Goal: Information Seeking & Learning: Learn about a topic

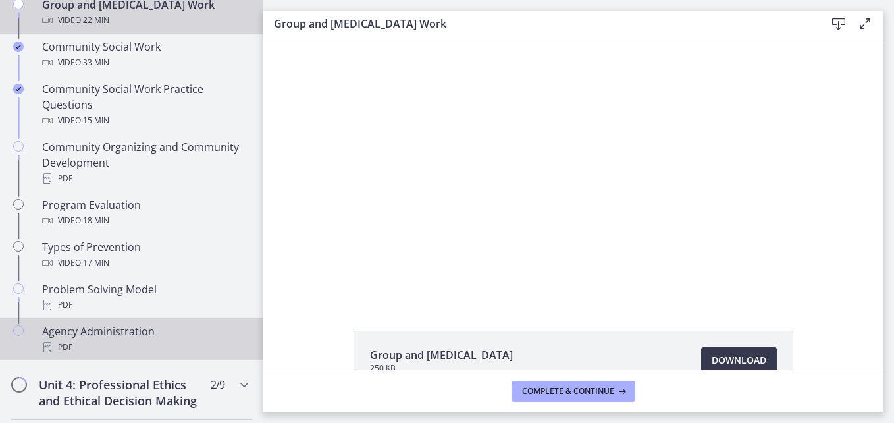
scroll to position [790, 0]
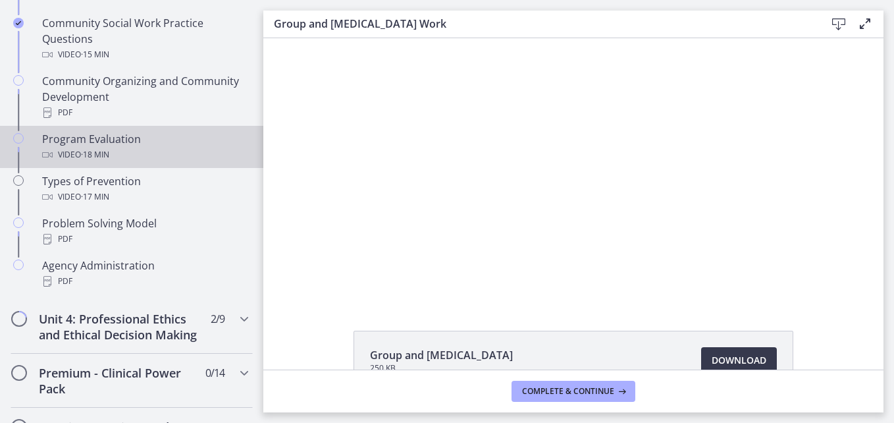
click at [104, 149] on span "· 18 min" at bounding box center [95, 155] width 28 height 16
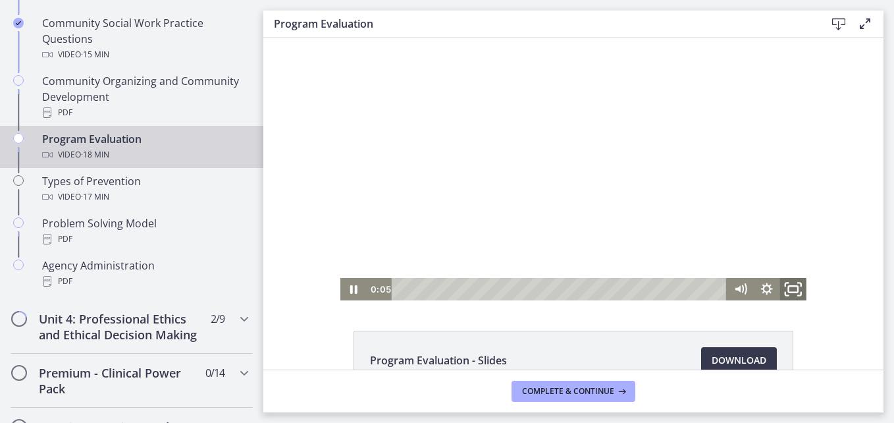
click at [787, 284] on icon "Fullscreen" at bounding box center [793, 289] width 32 height 27
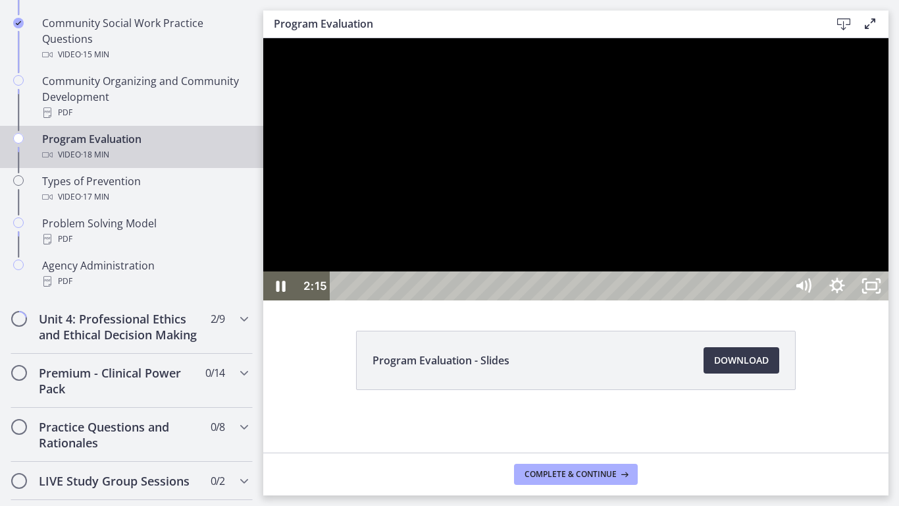
click at [781, 195] on div at bounding box center [575, 169] width 625 height 262
click at [892, 303] on icon "Unfullscreen" at bounding box center [871, 286] width 41 height 35
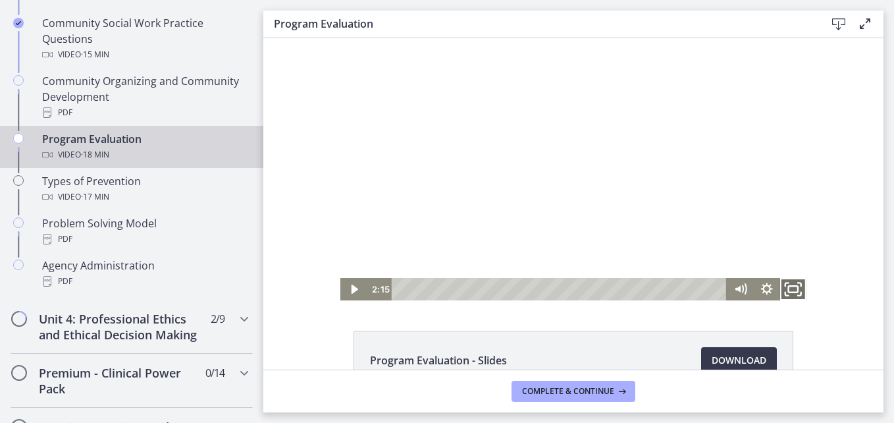
click at [782, 286] on icon "Fullscreen" at bounding box center [793, 289] width 32 height 27
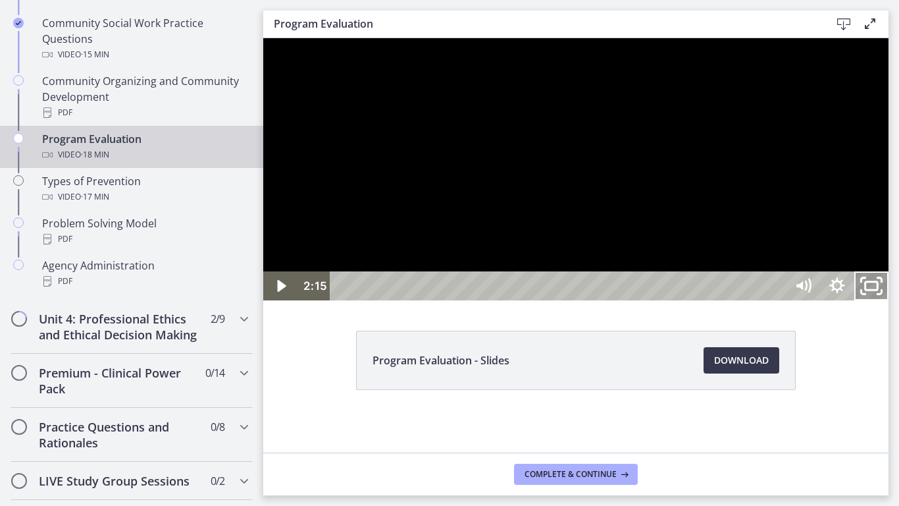
click at [878, 290] on rect "Unfullscreen" at bounding box center [872, 286] width 13 height 8
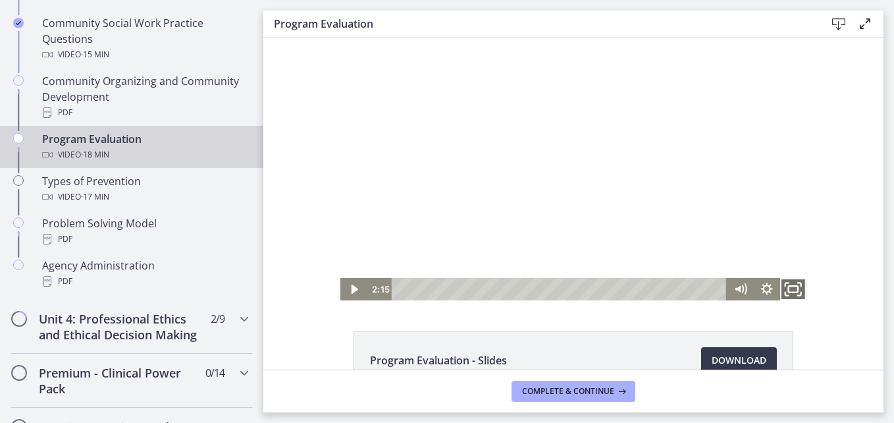
drag, startPoint x: 785, startPoint y: 283, endPoint x: 1055, endPoint y: 369, distance: 283.8
click at [785, 283] on icon "Fullscreen" at bounding box center [793, 289] width 32 height 27
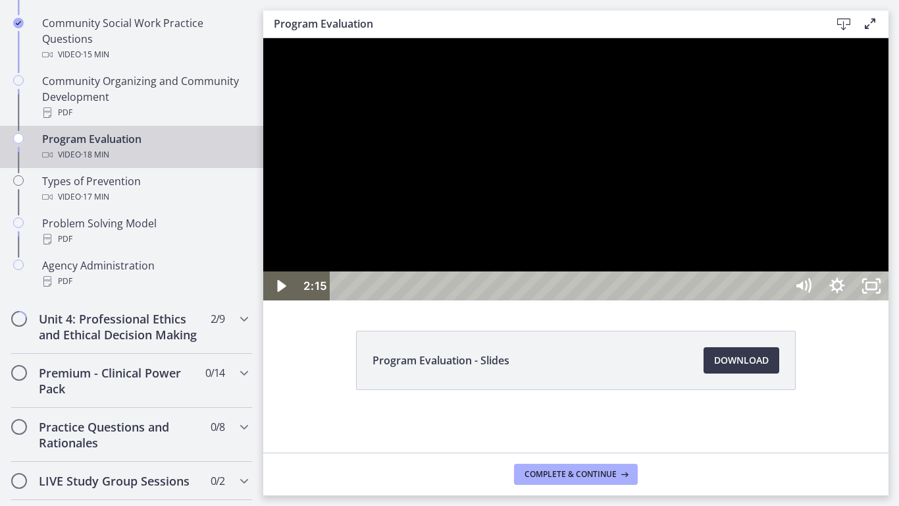
click at [889, 300] on div at bounding box center [575, 169] width 625 height 262
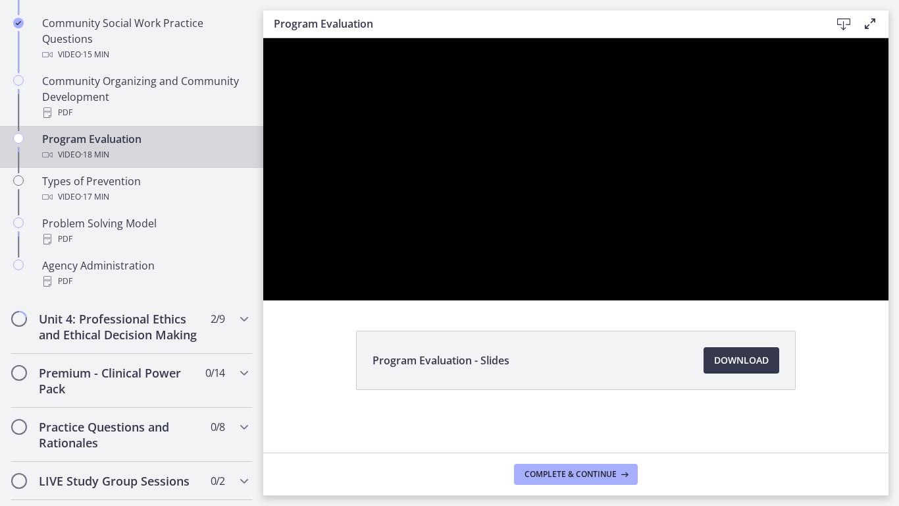
click at [889, 300] on div at bounding box center [575, 169] width 625 height 262
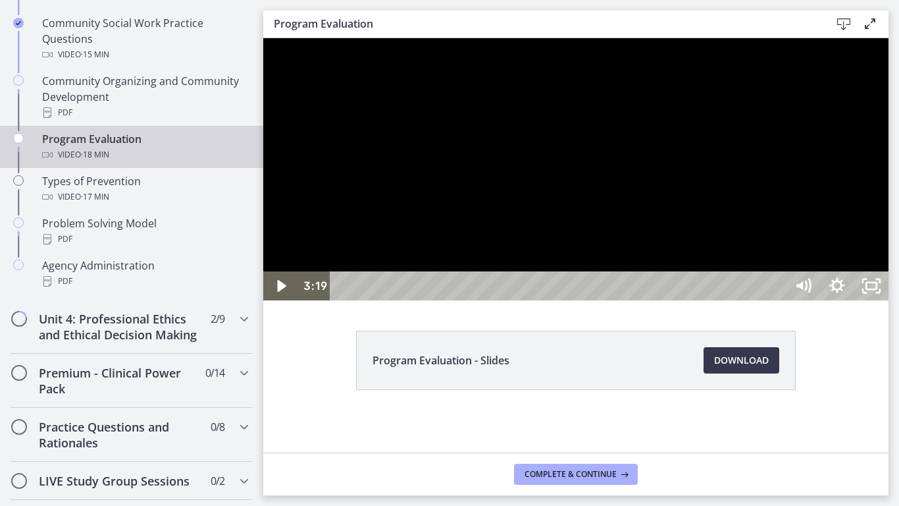
click at [889, 300] on div at bounding box center [575, 169] width 625 height 262
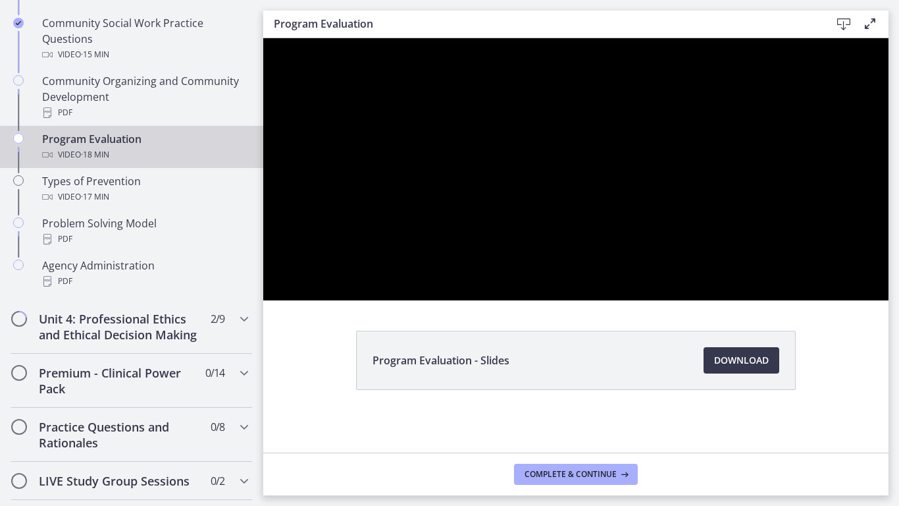
click at [889, 137] on div at bounding box center [575, 169] width 625 height 262
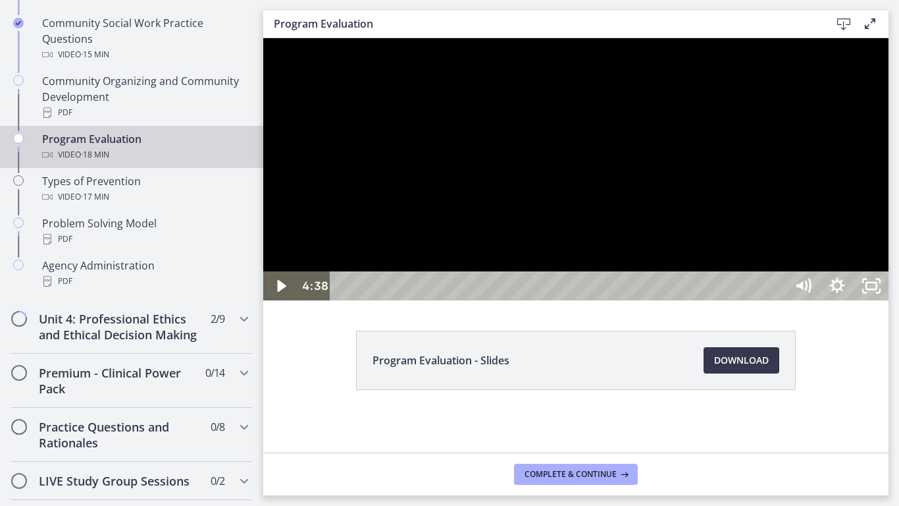
click at [795, 197] on div at bounding box center [575, 169] width 625 height 262
click at [889, 72] on div at bounding box center [575, 169] width 625 height 262
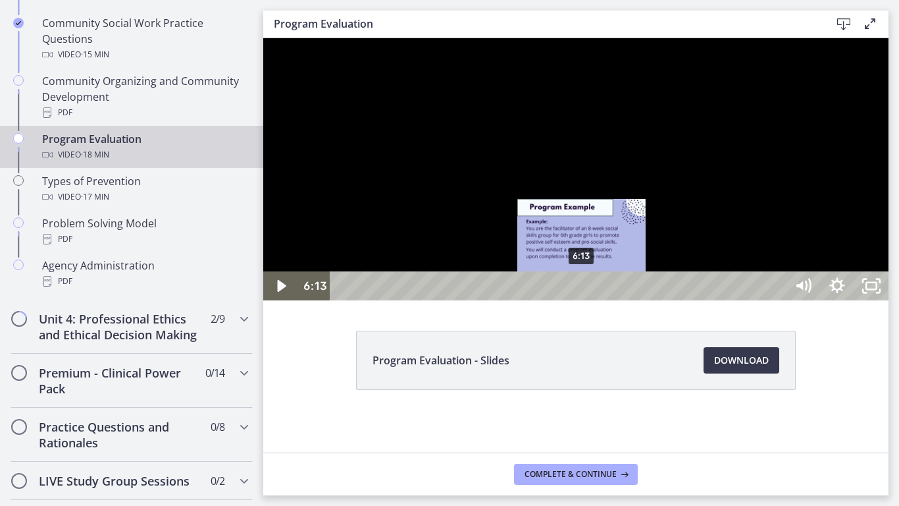
click at [583, 291] on div "Playbar" at bounding box center [582, 286] width 10 height 10
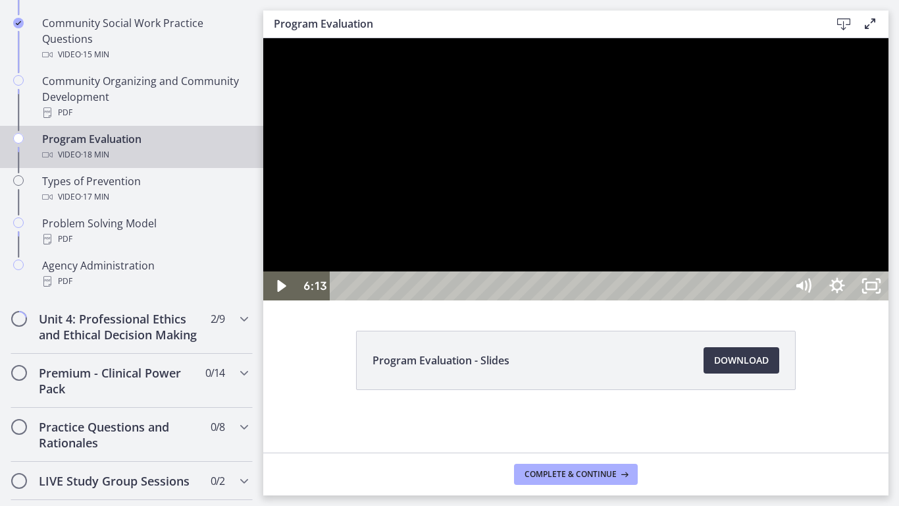
click at [797, 300] on div at bounding box center [575, 169] width 625 height 262
click at [800, 300] on div at bounding box center [575, 169] width 625 height 262
click at [889, 300] on div at bounding box center [575, 169] width 625 height 262
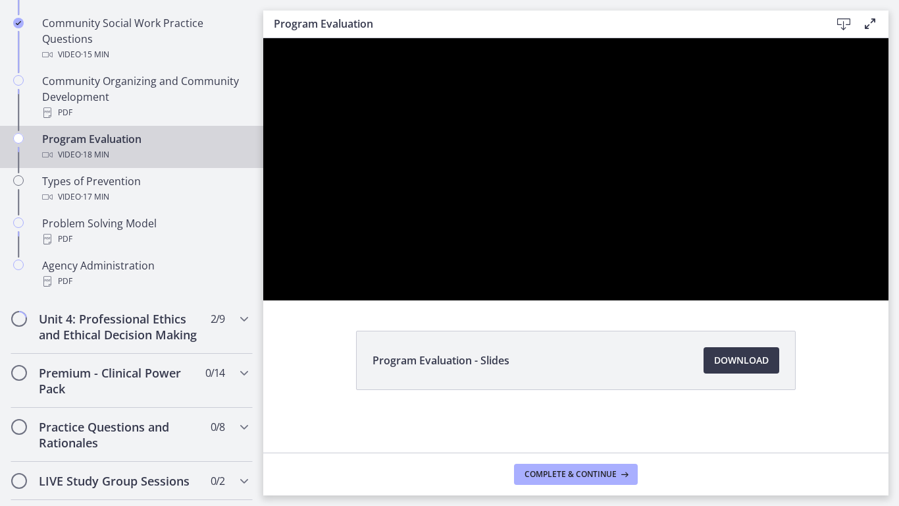
click at [889, 300] on div at bounding box center [575, 169] width 625 height 262
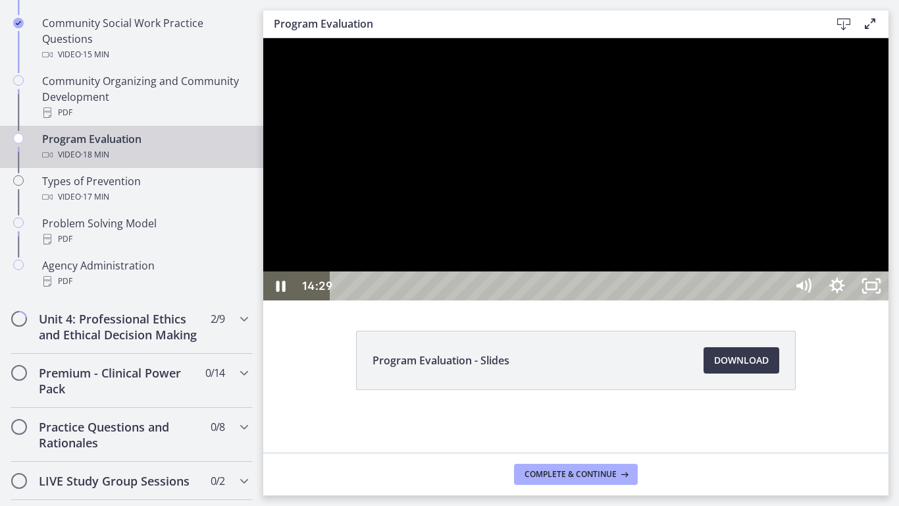
click at [751, 300] on div at bounding box center [575, 169] width 625 height 262
click at [820, 300] on div at bounding box center [575, 169] width 625 height 262
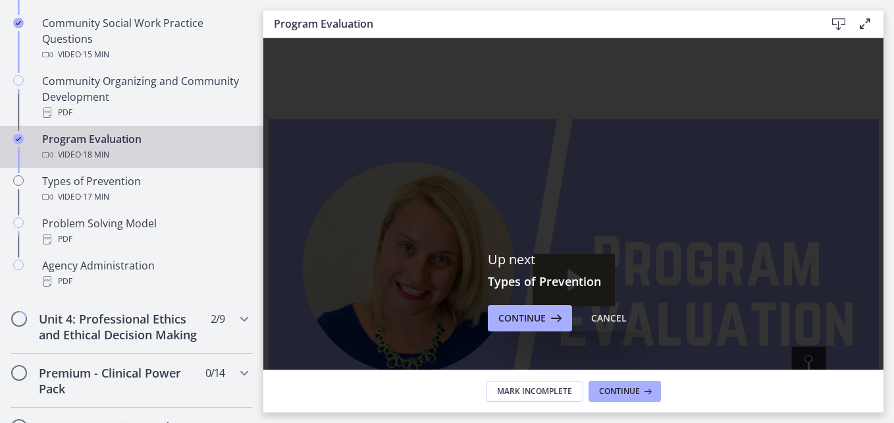
click at [70, 147] on div "Video · 18 min" at bounding box center [144, 155] width 205 height 16
click at [72, 147] on div "Video · 18 min" at bounding box center [144, 155] width 205 height 16
click at [596, 319] on div "Cancel" at bounding box center [609, 318] width 36 height 16
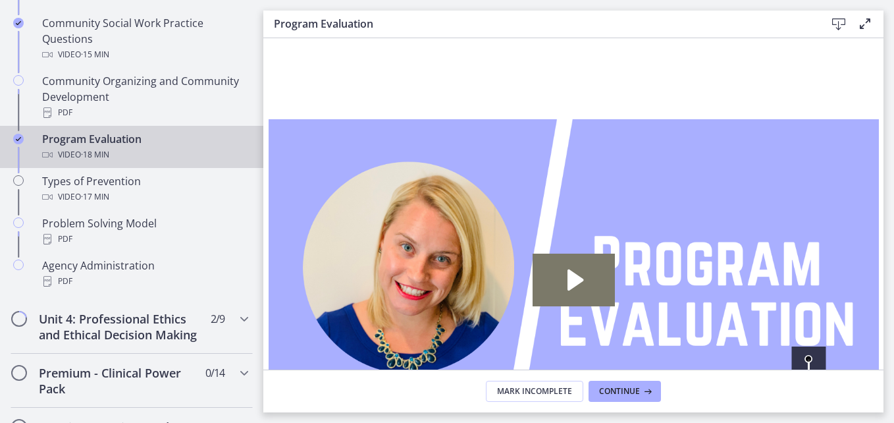
click at [112, 140] on div "Program Evaluation Video · 18 min" at bounding box center [144, 147] width 205 height 32
click at [554, 286] on icon "Play Video: cls591kiv67s72vpohu0.mp4" at bounding box center [574, 279] width 82 height 53
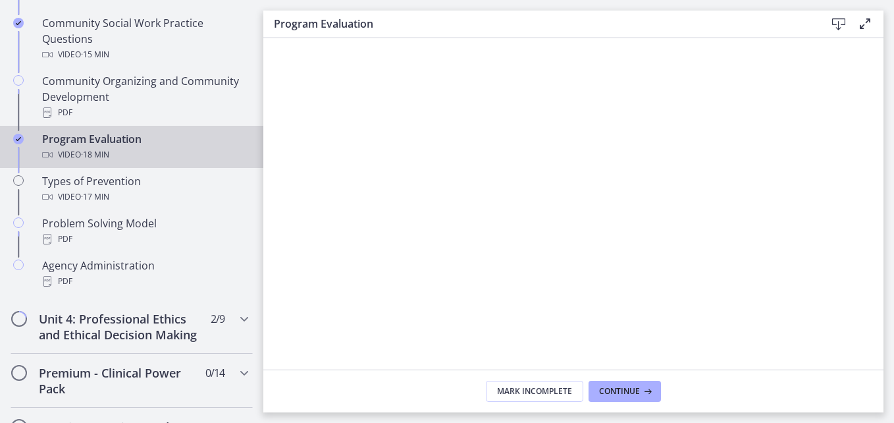
scroll to position [66, 0]
click at [538, 305] on div at bounding box center [574, 224] width 610 height 343
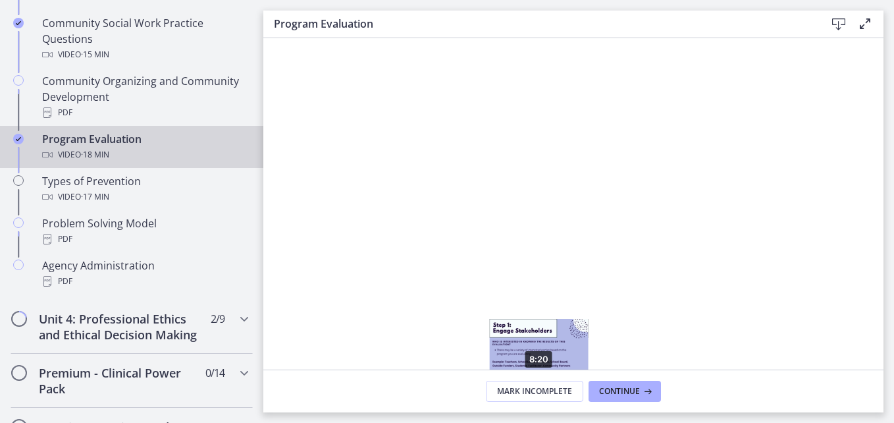
scroll to position [132, 0]
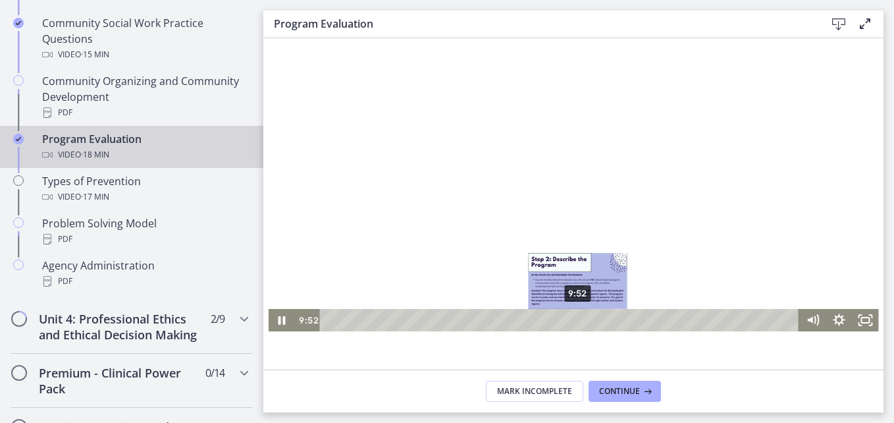
drag, startPoint x: 563, startPoint y: 319, endPoint x: 573, endPoint y: 317, distance: 10.1
click at [574, 317] on div "Playbar" at bounding box center [577, 319] width 7 height 7
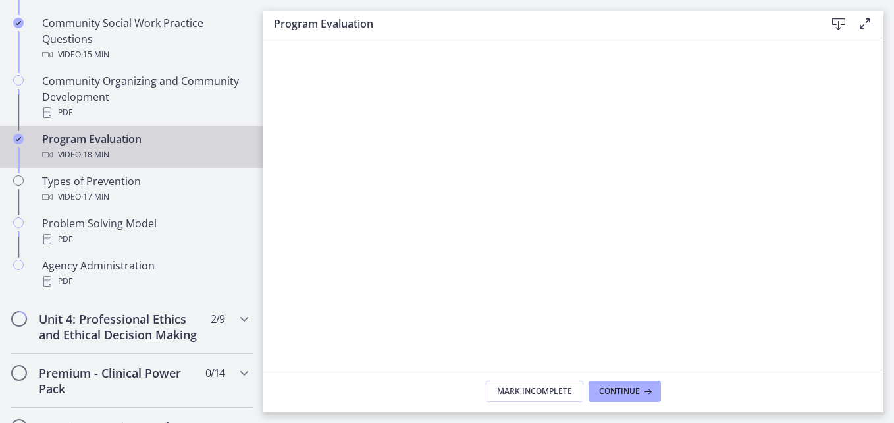
scroll to position [66, 0]
click at [613, 256] on div at bounding box center [574, 224] width 610 height 343
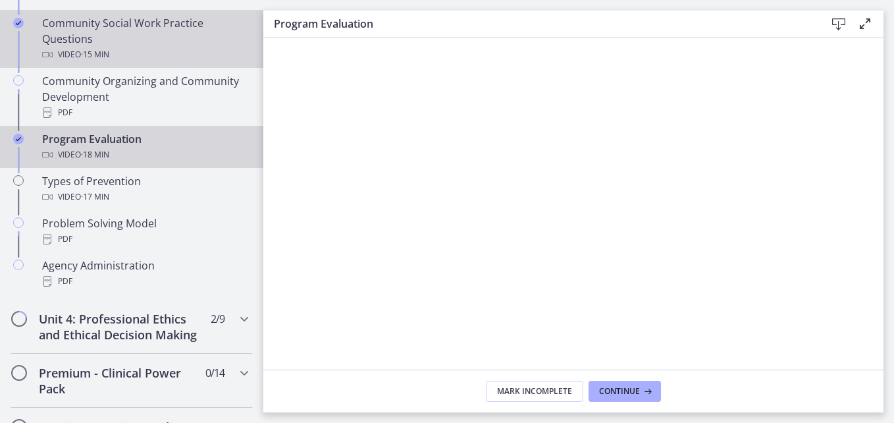
click at [189, 58] on div "Video · 15 min" at bounding box center [144, 55] width 205 height 16
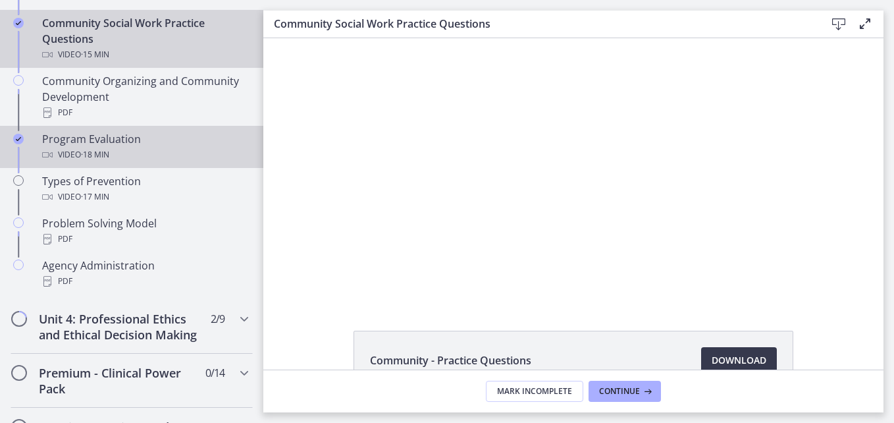
click at [145, 146] on div "Program Evaluation Video · 18 min" at bounding box center [144, 147] width 205 height 32
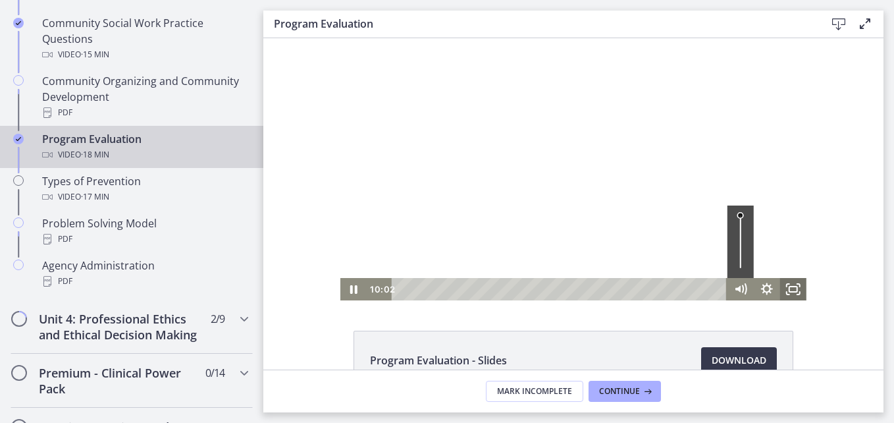
click at [786, 281] on icon "Fullscreen" at bounding box center [793, 289] width 26 height 22
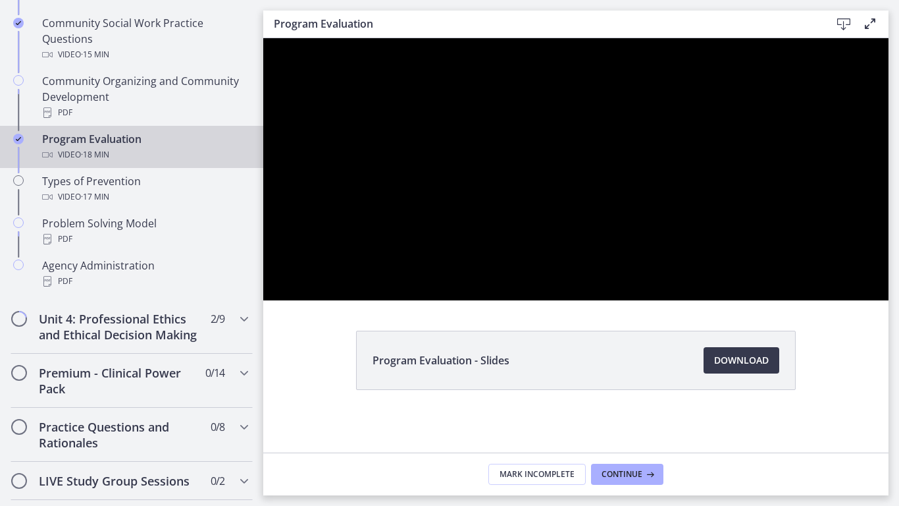
click at [787, 236] on div at bounding box center [575, 169] width 625 height 262
click at [789, 238] on div at bounding box center [575, 169] width 625 height 262
click at [737, 287] on div at bounding box center [575, 169] width 625 height 262
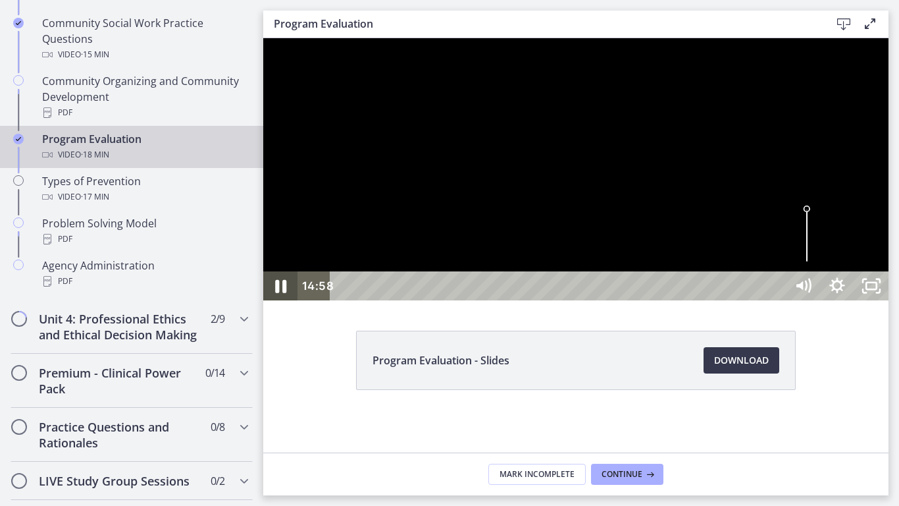
click at [263, 303] on icon "Pause" at bounding box center [280, 286] width 41 height 35
click at [263, 303] on div "Play Video" at bounding box center [280, 286] width 41 height 35
click at [263, 300] on icon "Pause" at bounding box center [280, 285] width 34 height 29
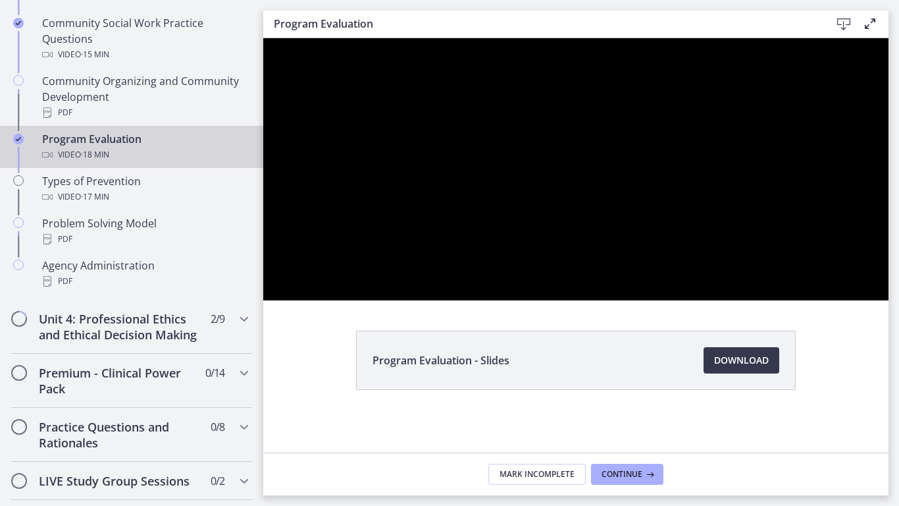
click at [889, 298] on div at bounding box center [575, 169] width 625 height 262
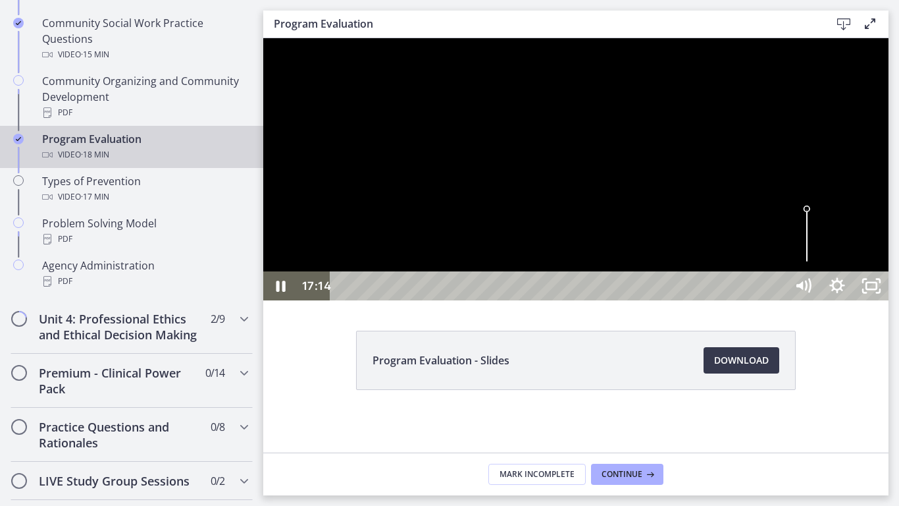
click at [419, 63] on div at bounding box center [575, 169] width 625 height 262
click at [889, 300] on div at bounding box center [575, 169] width 625 height 262
click at [892, 303] on icon "Unfullscreen" at bounding box center [871, 286] width 41 height 35
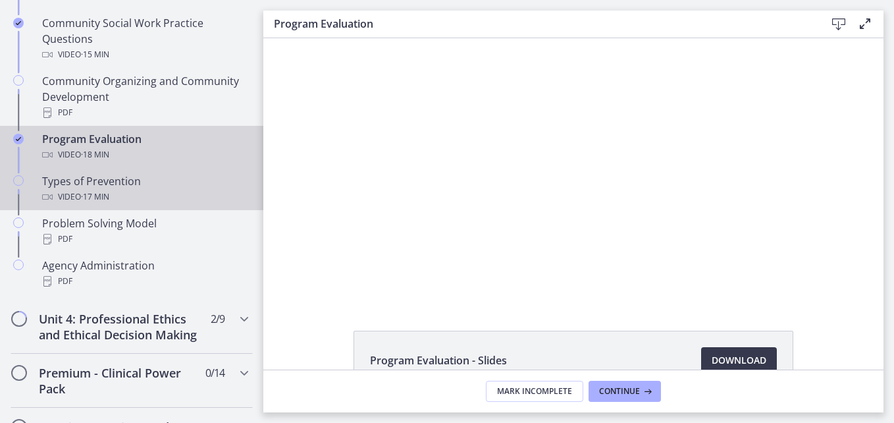
click at [83, 189] on span "· 17 min" at bounding box center [95, 197] width 28 height 16
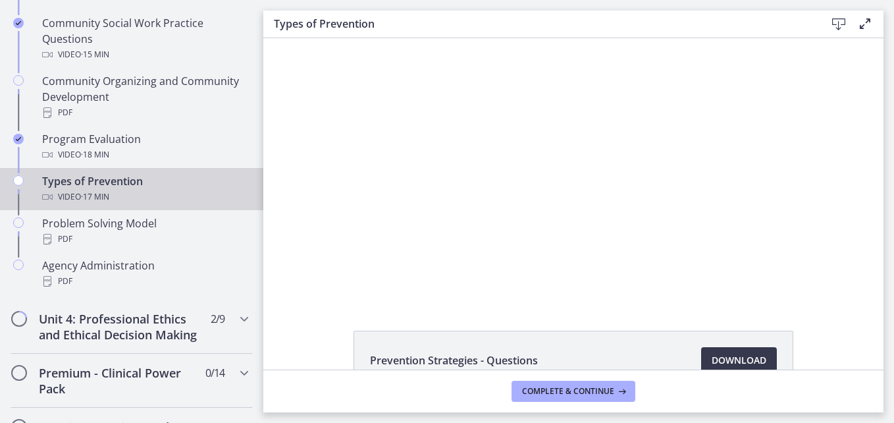
click at [328, 240] on div "Click for sound @keyframes VOLUME_SMALL_WAVE_FLASH { 0% { opacity: 0; } 33% { o…" at bounding box center [573, 169] width 620 height 262
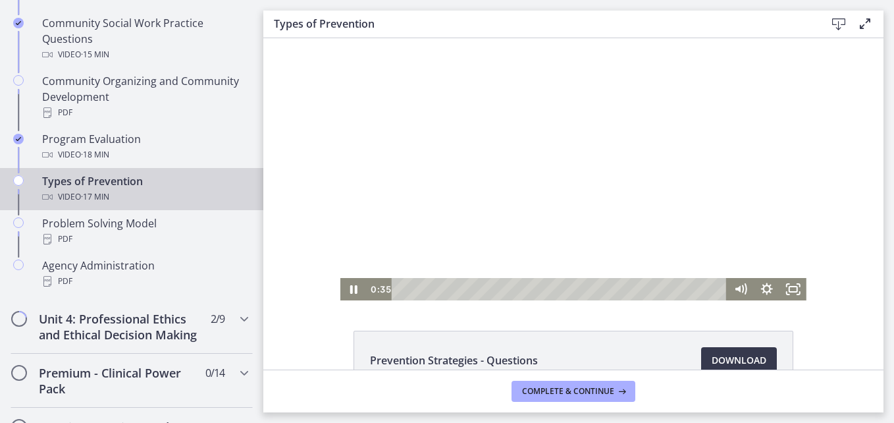
click at [506, 265] on div at bounding box center [573, 169] width 466 height 262
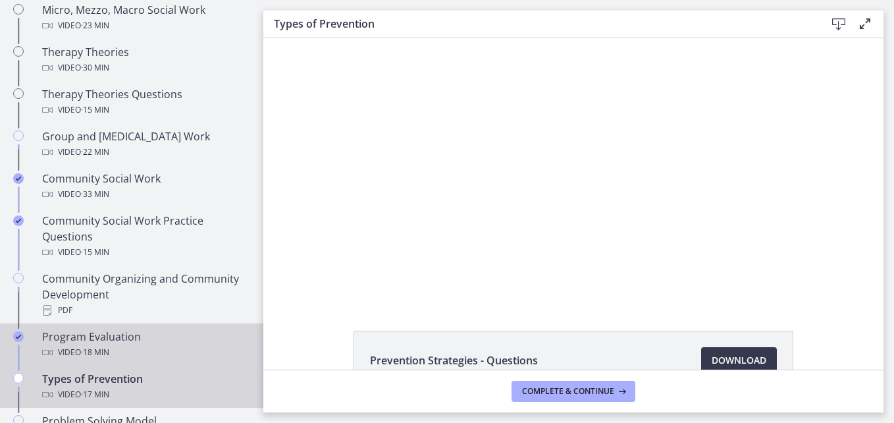
scroll to position [527, 0]
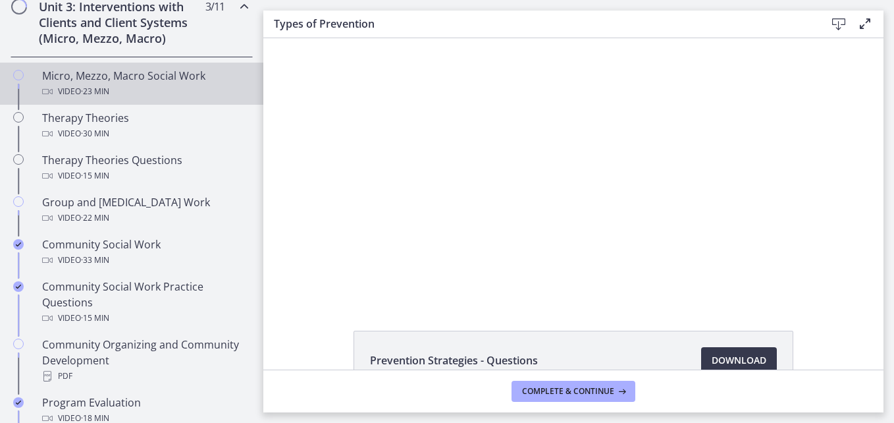
click at [53, 79] on div "Micro, Mezzo, Macro Social Work Video · 23 min" at bounding box center [144, 84] width 205 height 32
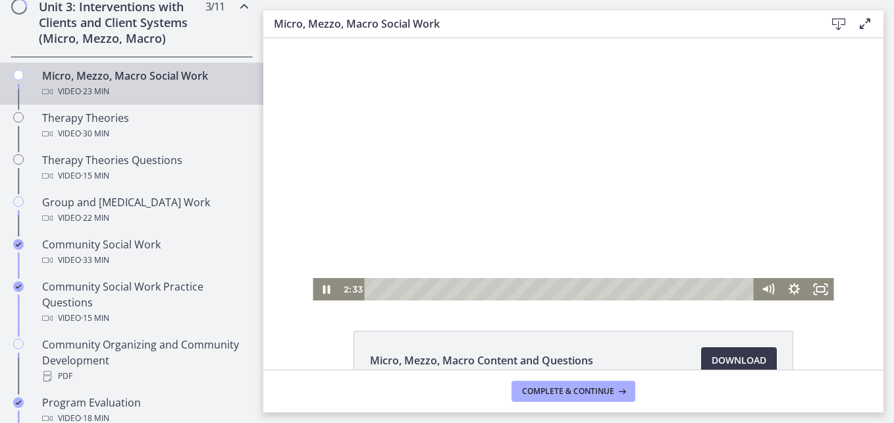
click at [455, 215] on div at bounding box center [573, 169] width 521 height 262
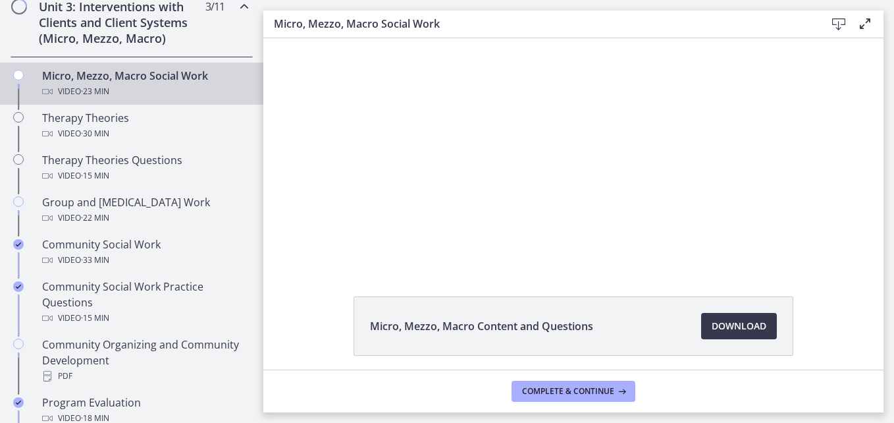
scroll to position [66, 0]
